Goal: Information Seeking & Learning: Learn about a topic

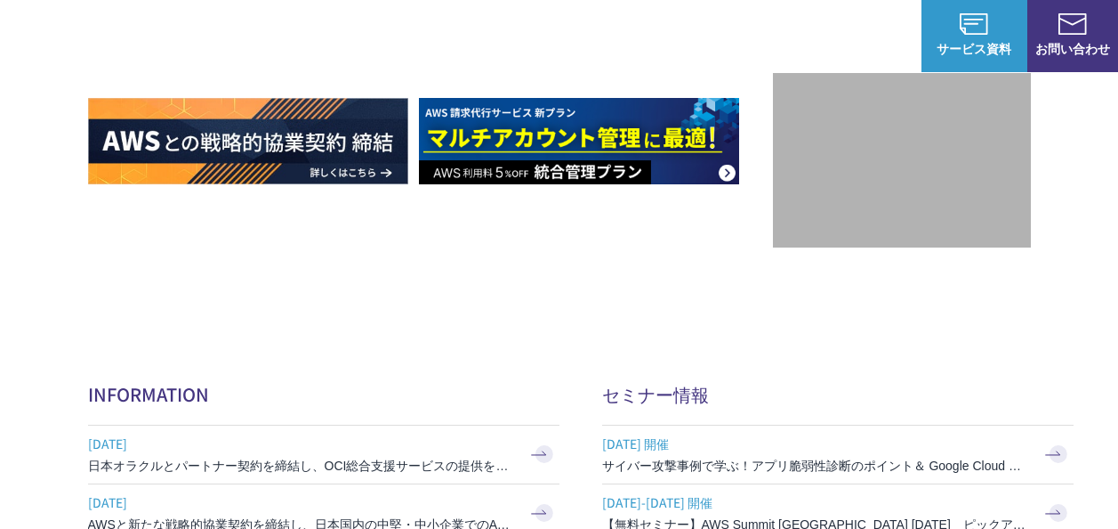
scroll to position [151, 0]
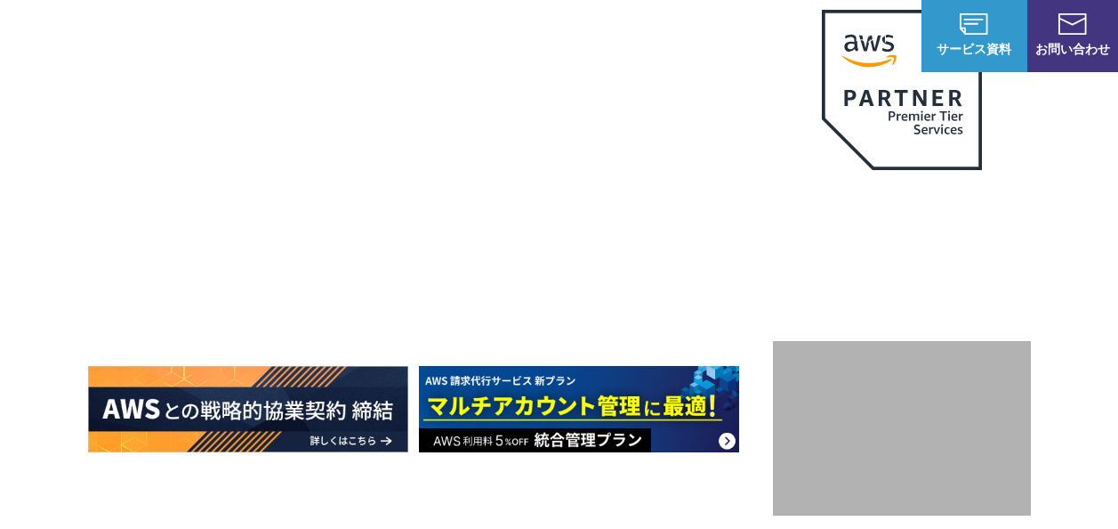
click at [198, 15] on span "NHN テコラス AWS総合支援サービス" at bounding box center [234, 36] width 108 height 56
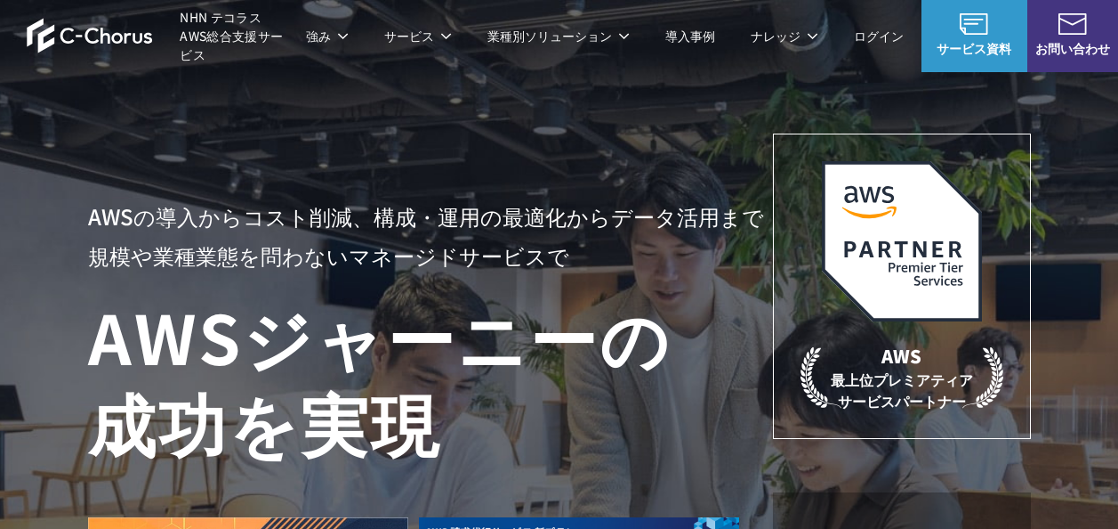
click at [115, 38] on img at bounding box center [90, 36] width 126 height 36
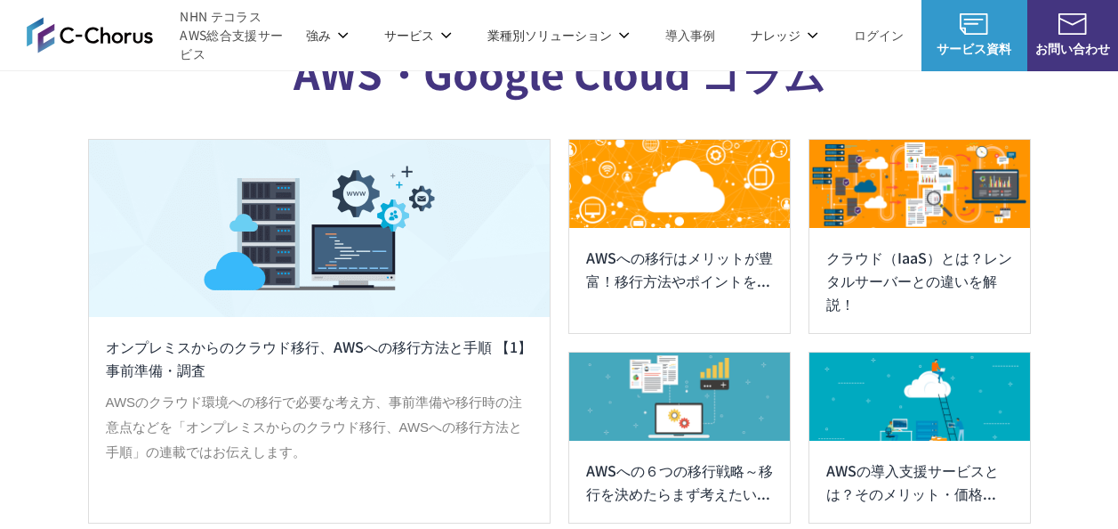
scroll to position [9610, 0]
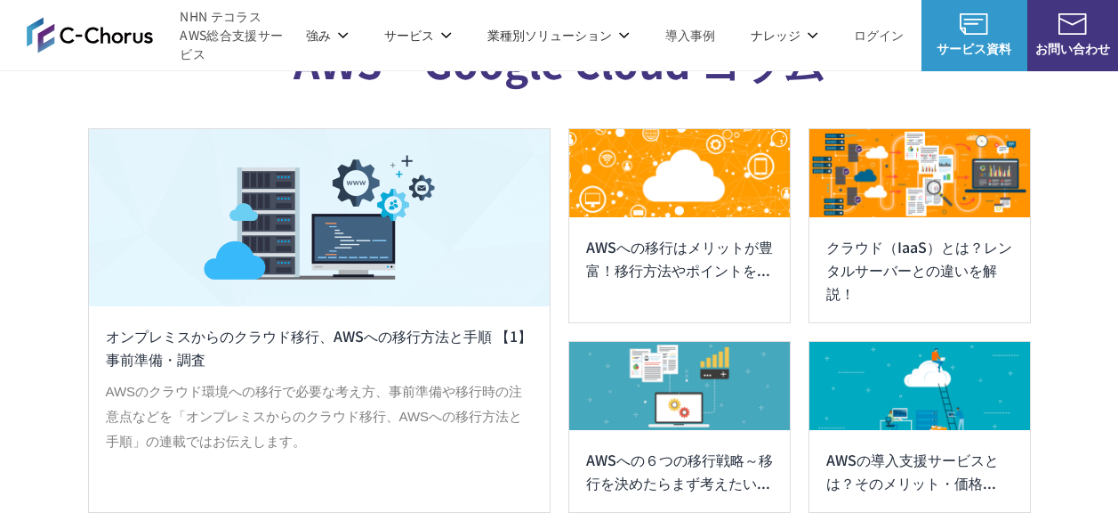
click at [746, 281] on h3 "AWSへの移行はメリットが豊富！移行方法やポイントを..." at bounding box center [679, 258] width 187 height 46
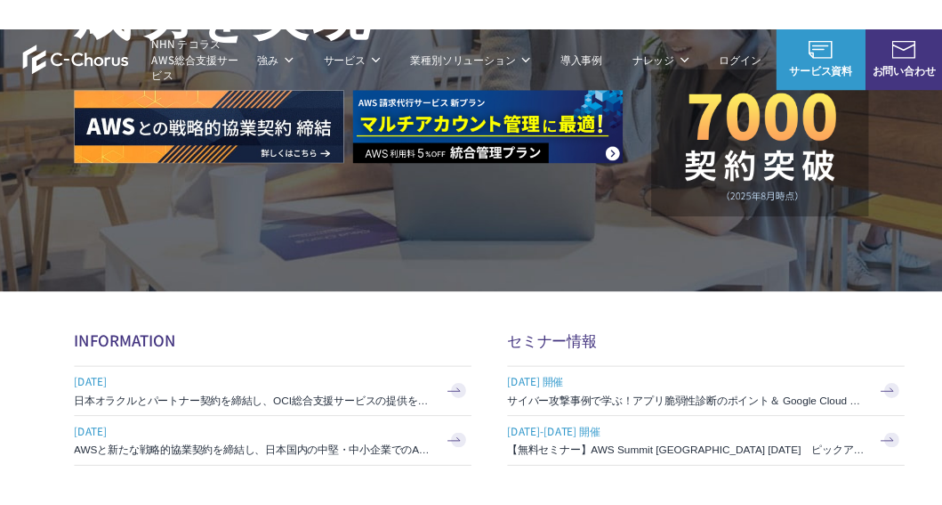
scroll to position [712, 0]
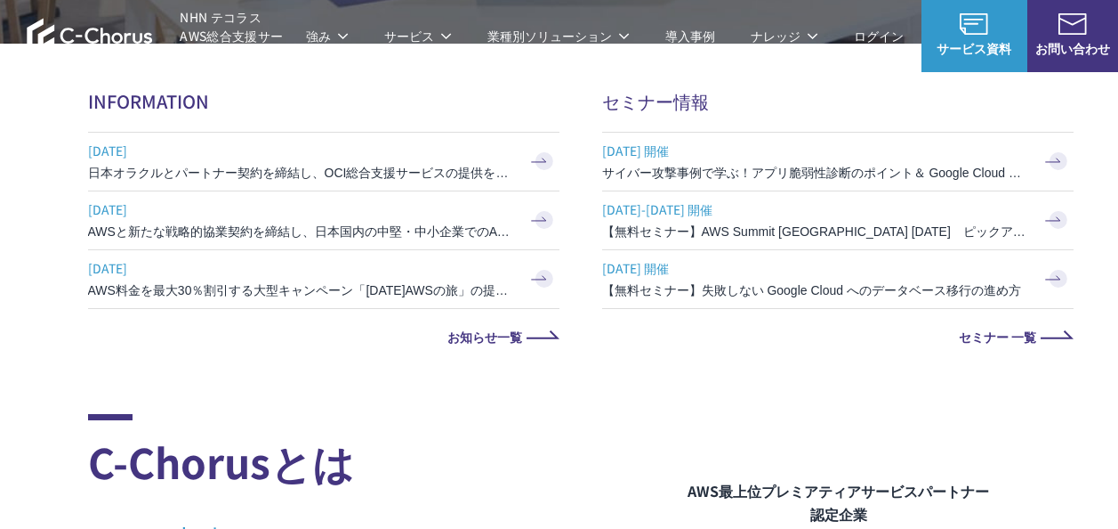
click at [781, 172] on h3 "サイバー攻撃事例で学ぶ！アプリ脆弱性診断のポイント＆ Google Cloud セキュリティ対策" at bounding box center [815, 173] width 427 height 18
